Goal: Task Accomplishment & Management: Use online tool/utility

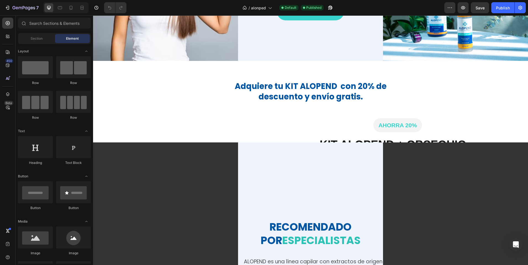
scroll to position [690, 0]
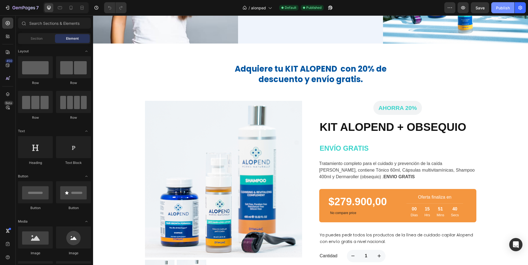
click at [502, 6] on div "Publish" at bounding box center [503, 8] width 14 height 6
click at [503, 9] on div "Publish" at bounding box center [503, 8] width 14 height 6
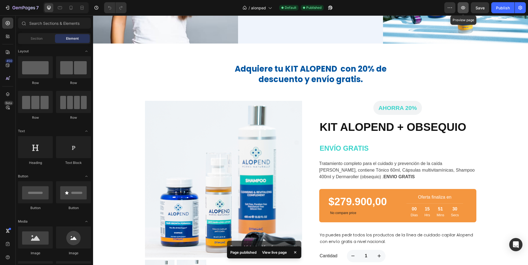
click at [463, 7] on icon "button" at bounding box center [463, 8] width 2 height 2
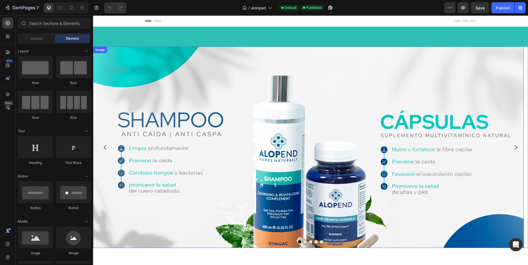
scroll to position [55, 0]
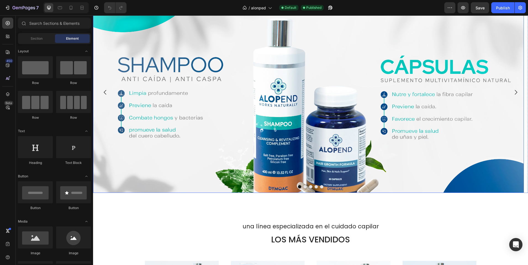
click at [283, 96] on img at bounding box center [308, 92] width 430 height 202
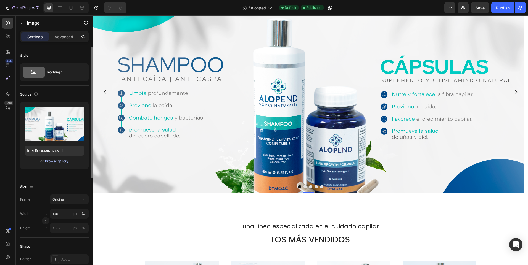
click at [54, 160] on div "Browse gallery" at bounding box center [56, 161] width 23 height 5
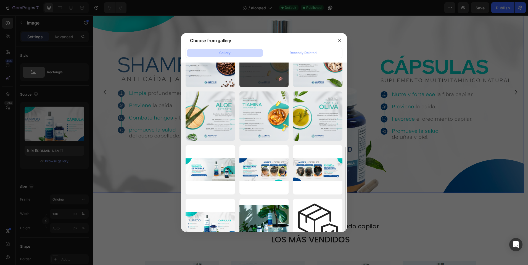
scroll to position [110, 0]
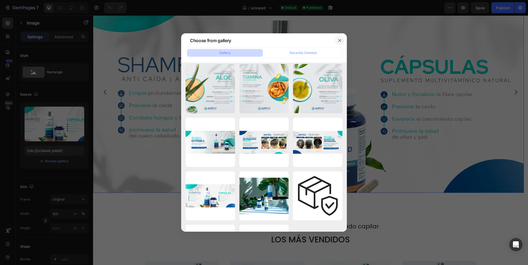
click at [339, 42] on icon "button" at bounding box center [339, 40] width 4 height 4
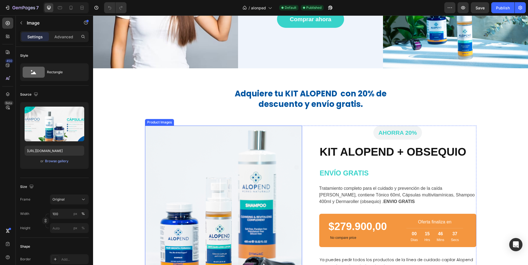
scroll to position [662, 0]
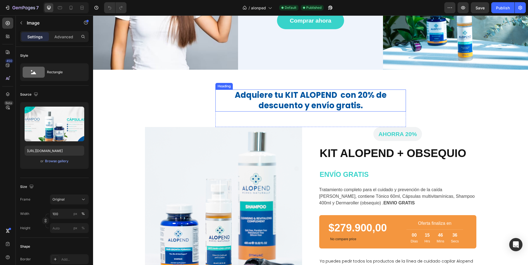
click at [261, 96] on h2 "Adquiere tu KIT ALOPEND con 20% de descuento y envío gratis." at bounding box center [310, 101] width 190 height 22
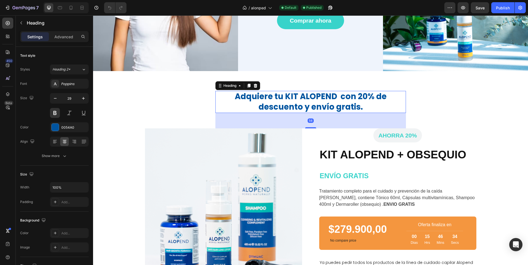
click at [269, 94] on h2 "Adquiere tu KIT ALOPEND con 20% de descuento y envío gratis." at bounding box center [310, 102] width 190 height 22
click at [478, 6] on span "Save" at bounding box center [479, 8] width 9 height 5
click at [493, 7] on button "Publish" at bounding box center [502, 7] width 23 height 11
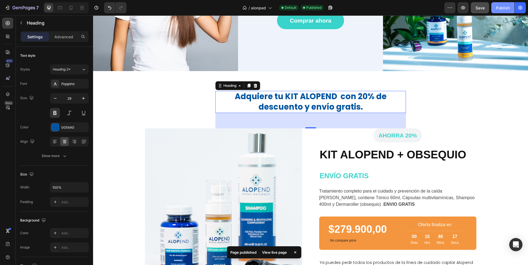
click at [506, 10] on div "Publish" at bounding box center [503, 8] width 14 height 6
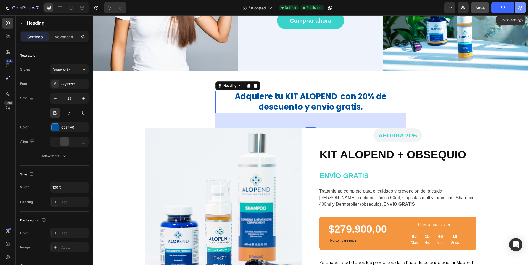
click at [519, 7] on icon "button" at bounding box center [520, 8] width 6 height 6
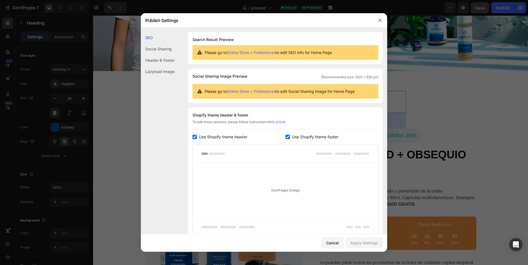
click at [168, 70] on div "Lazyload Image" at bounding box center [158, 71] width 34 height 11
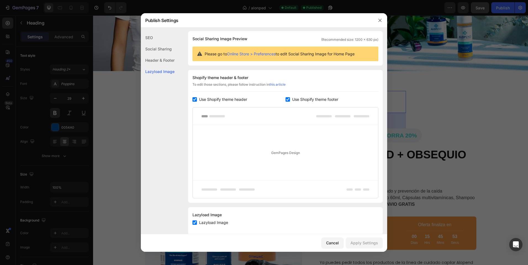
scroll to position [47, 0]
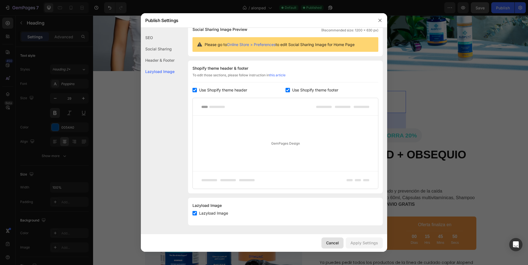
click at [331, 241] on div "Cancel" at bounding box center [332, 243] width 13 height 6
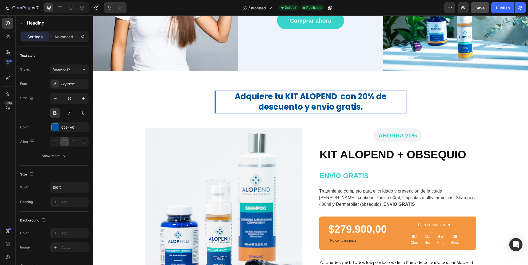
click at [339, 102] on p "Adquiere tu KIT ALOPEND con 20% de descuento y envío gratis." at bounding box center [310, 102] width 189 height 21
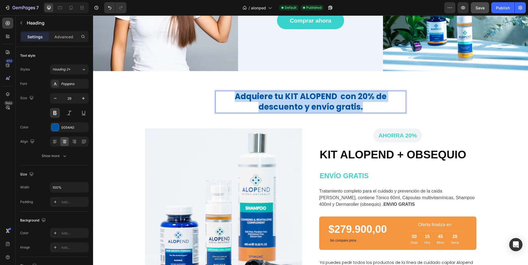
click at [339, 102] on p "Adquiere tu KIT ALOPEND con 20% de descuento y envío gratis." at bounding box center [310, 102] width 189 height 21
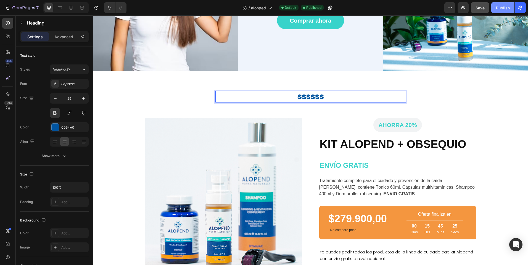
click at [502, 8] on div "Publish" at bounding box center [503, 8] width 14 height 6
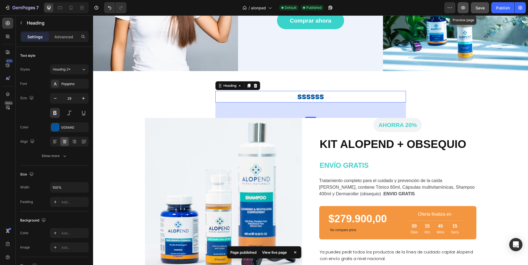
click at [464, 8] on icon "button" at bounding box center [463, 8] width 6 height 6
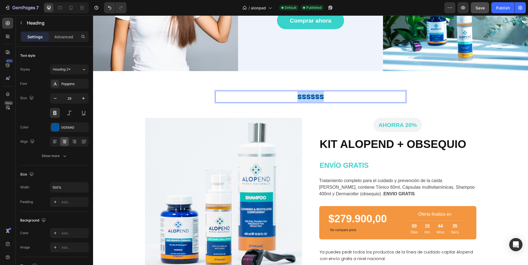
click at [314, 95] on p "ssssss" at bounding box center [310, 97] width 189 height 10
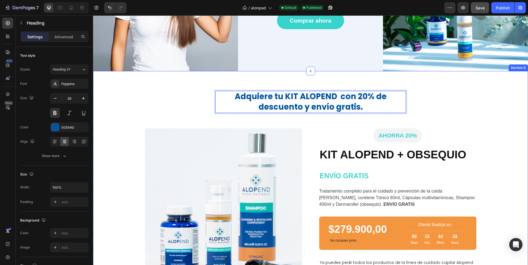
click at [140, 103] on div "Adquiere tu KIT ALOPEND con 20% de descuento y envío gratis. Heading 56 Row Row…" at bounding box center [310, 204] width 426 height 226
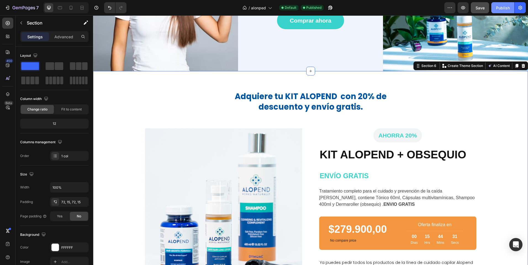
click at [505, 10] on div "Publish" at bounding box center [503, 8] width 14 height 6
click at [15, 7] on icon "button" at bounding box center [13, 7] width 3 height 3
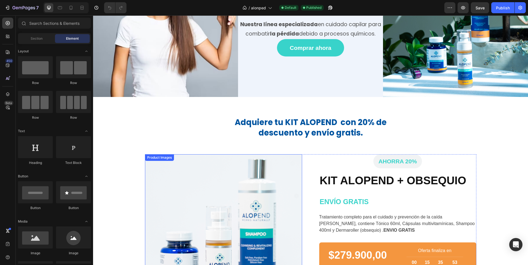
scroll to position [635, 0]
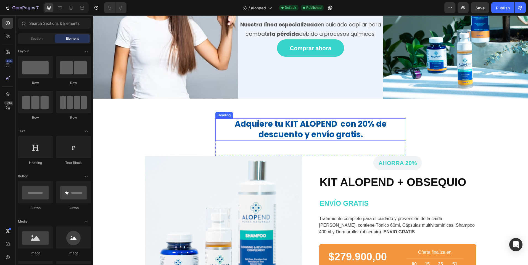
click at [273, 124] on h2 "Adquiere tu KIT ALOPEND con 20% de descuento y envío gratis." at bounding box center [310, 130] width 190 height 22
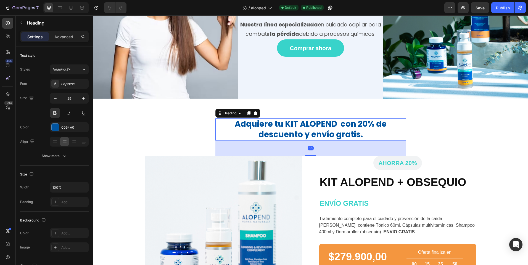
click at [273, 124] on h2 "Adquiere tu KIT ALOPEND con 20% de descuento y envío gratis." at bounding box center [310, 130] width 190 height 22
click at [273, 124] on p "Adquiere tu KIT ALOPEND con 20% de descuento y envío gratis." at bounding box center [310, 129] width 189 height 21
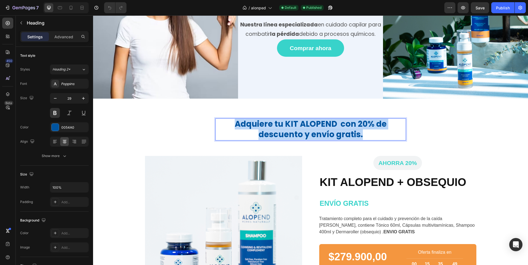
click at [273, 124] on p "Adquiere tu KIT ALOPEND con 20% de descuento y envío gratis." at bounding box center [310, 129] width 189 height 21
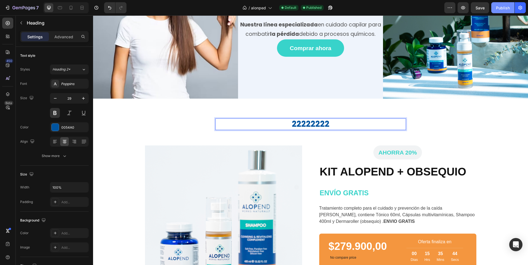
click at [502, 7] on div "Publish" at bounding box center [503, 8] width 14 height 6
click at [335, 121] on p "22222222" at bounding box center [310, 124] width 189 height 10
click at [334, 121] on p "22222222" at bounding box center [310, 124] width 189 height 10
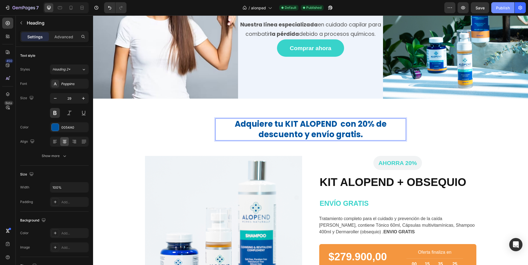
click at [503, 5] on div "Publish" at bounding box center [503, 8] width 14 height 6
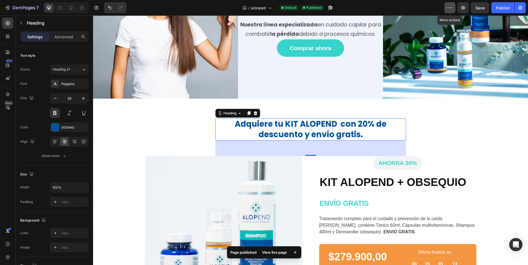
click at [447, 9] on icon "button" at bounding box center [450, 8] width 6 height 6
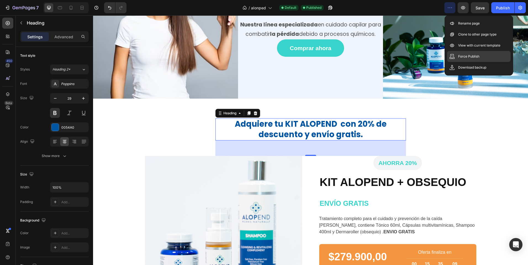
click at [473, 57] on p "Force Publish" at bounding box center [468, 57] width 21 height 6
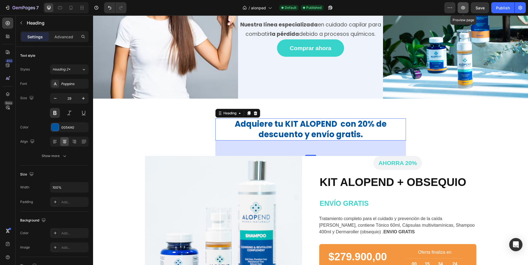
click at [466, 7] on button "button" at bounding box center [462, 7] width 11 height 11
click at [4, 8] on button "7" at bounding box center [21, 7] width 39 height 11
